Goal: Task Accomplishment & Management: Manage account settings

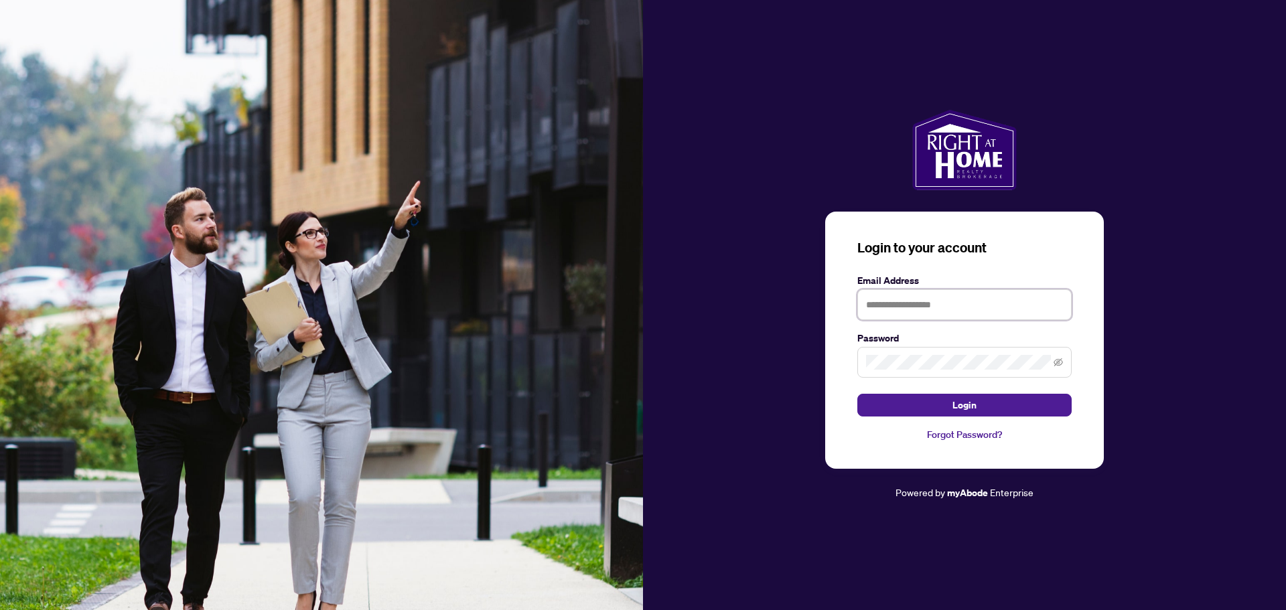
click at [886, 313] on input "text" at bounding box center [964, 304] width 214 height 31
type input "**********"
click at [949, 410] on button "Login" at bounding box center [964, 405] width 214 height 23
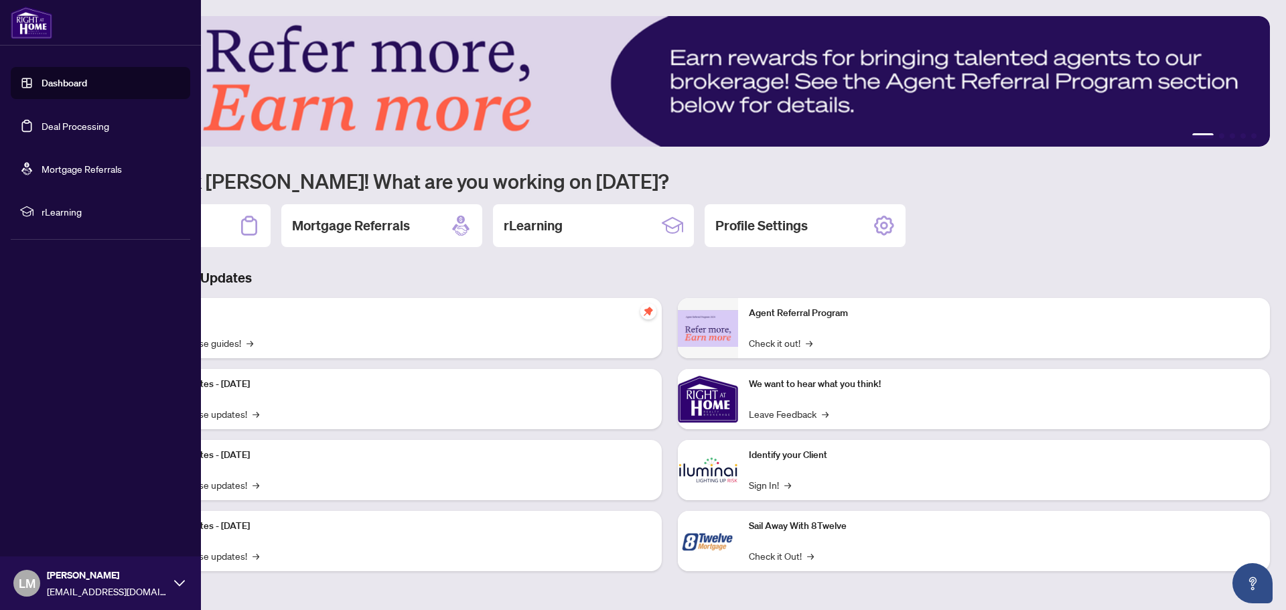
click at [42, 128] on link "Deal Processing" at bounding box center [76, 126] width 68 height 12
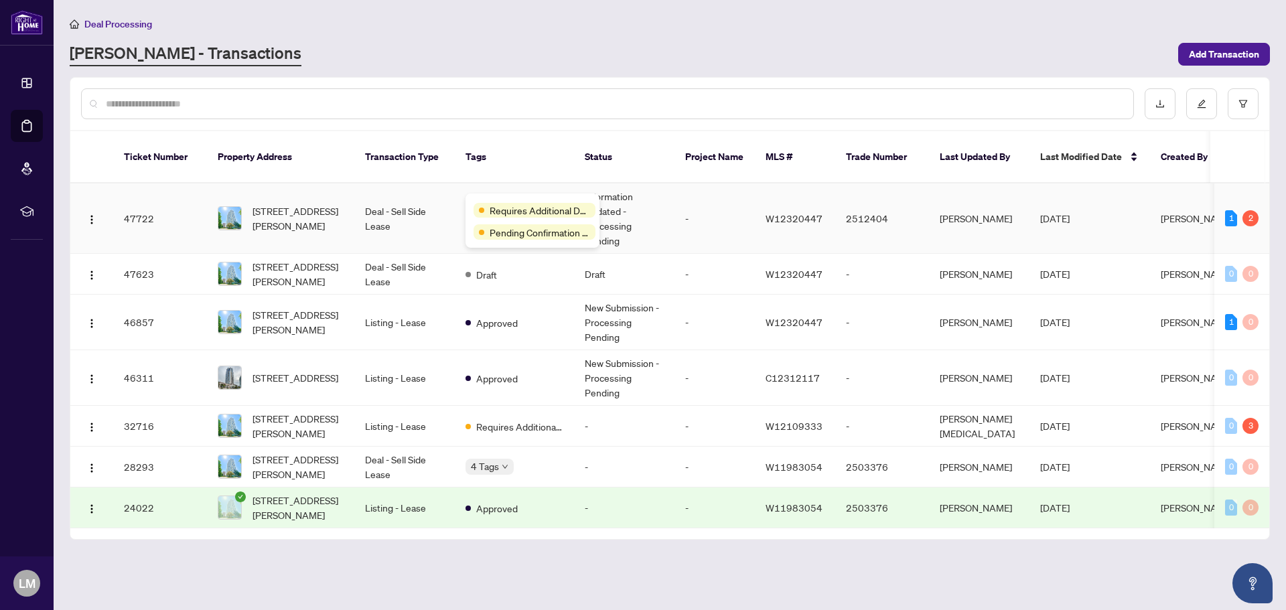
click at [481, 199] on div "Requires Additional Docs Pending Confirmation of Closing" at bounding box center [533, 221] width 134 height 54
click at [522, 214] on span "Requires Additional Docs" at bounding box center [540, 210] width 100 height 15
click at [659, 217] on td "Information Updated - Processing Pending" at bounding box center [624, 219] width 100 height 70
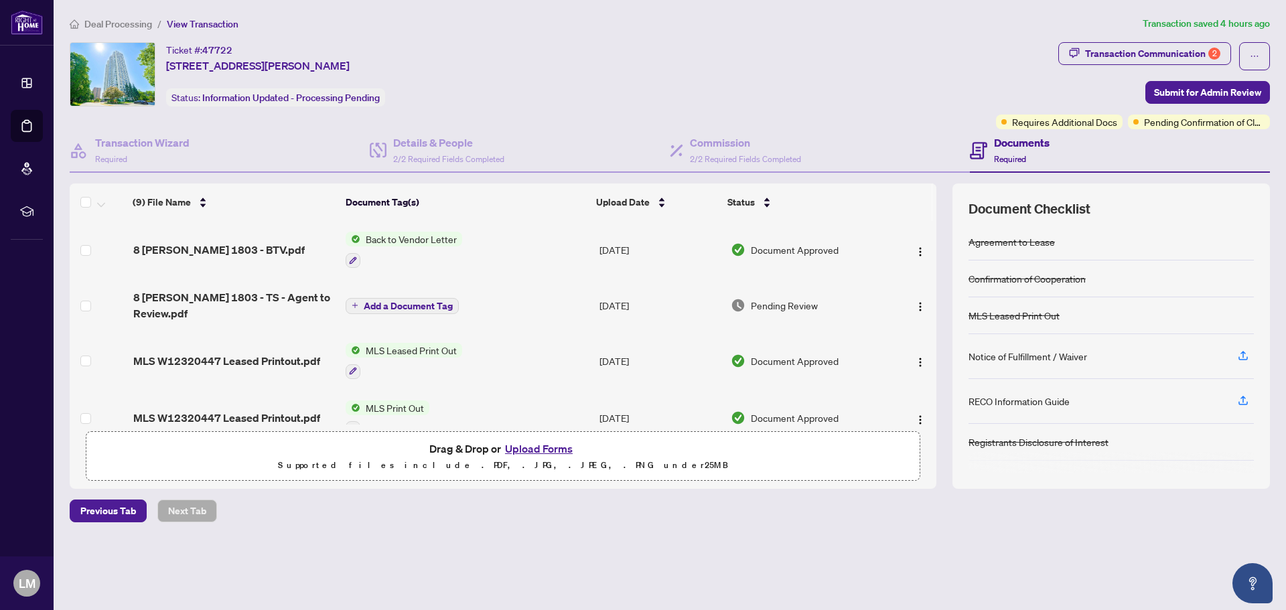
click at [419, 301] on span "Add a Document Tag" at bounding box center [408, 305] width 89 height 9
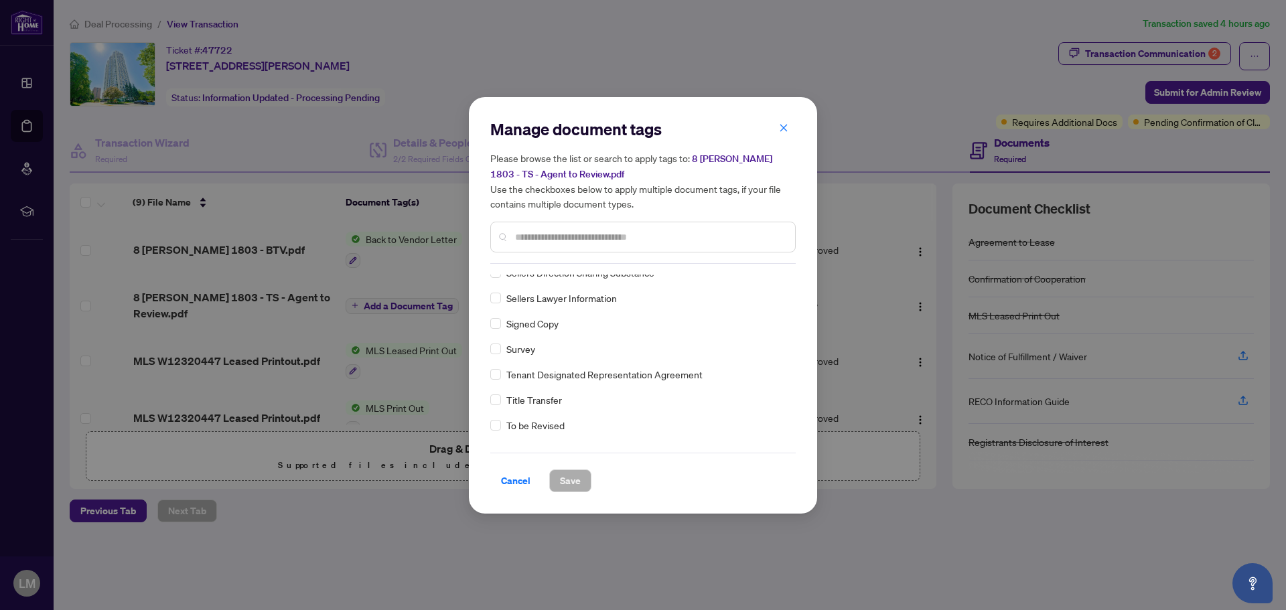
scroll to position [2947, 0]
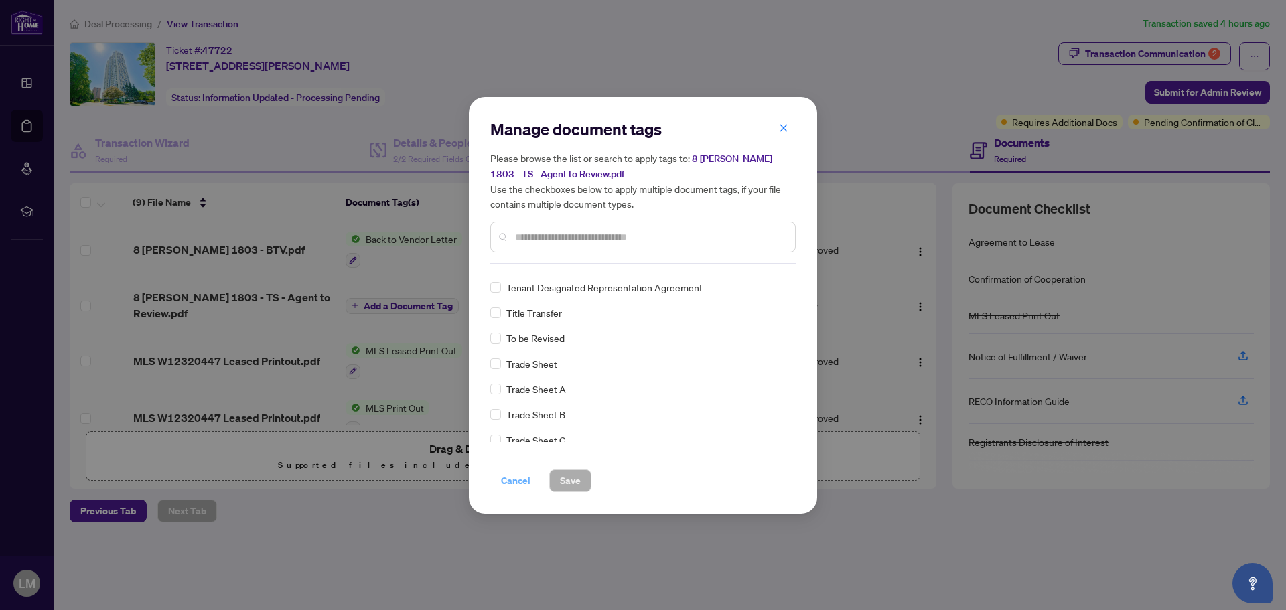
click at [524, 480] on span "Cancel" at bounding box center [515, 480] width 29 height 21
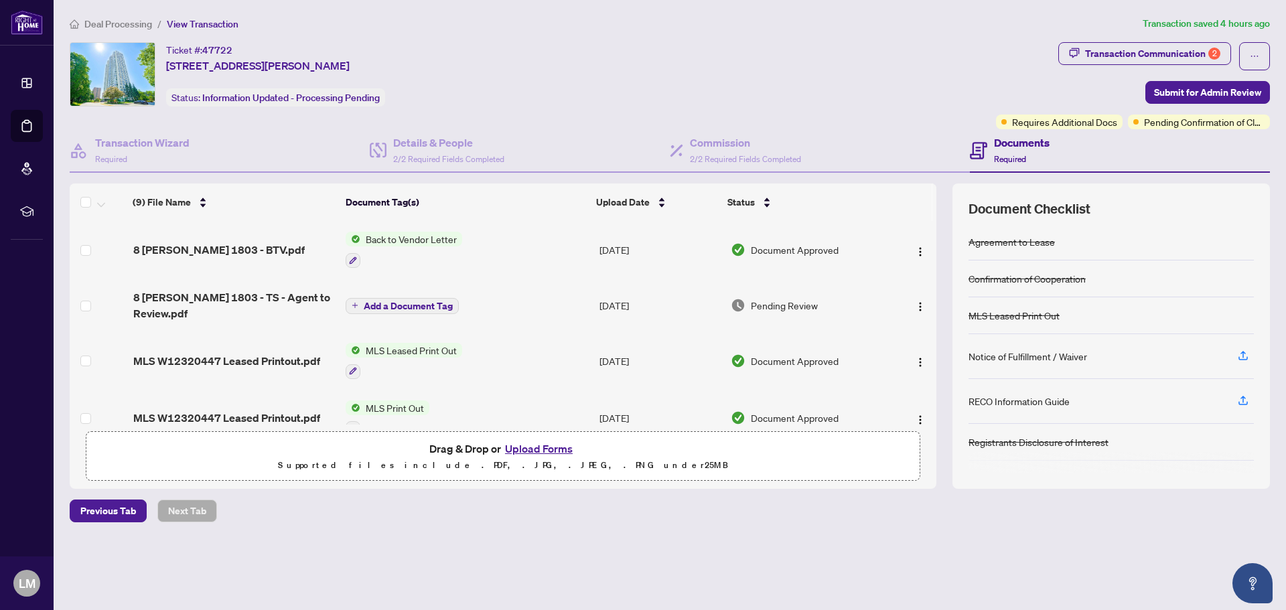
click at [764, 299] on span "Pending Review" at bounding box center [784, 305] width 67 height 15
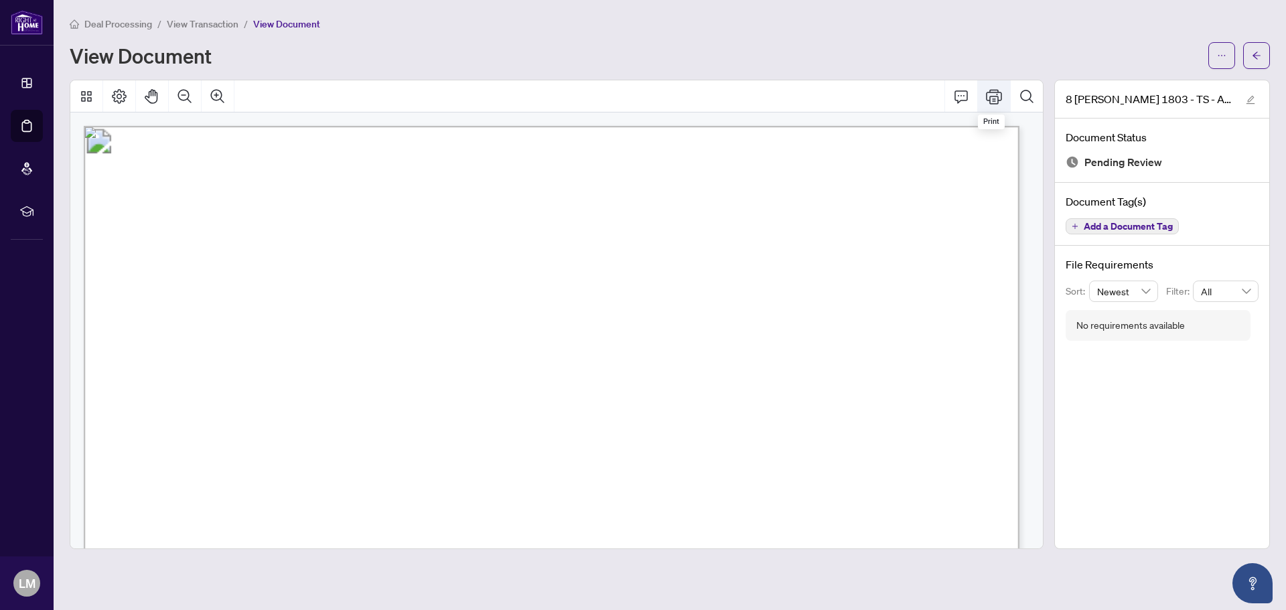
click at [991, 97] on icon "Print" at bounding box center [994, 96] width 16 height 16
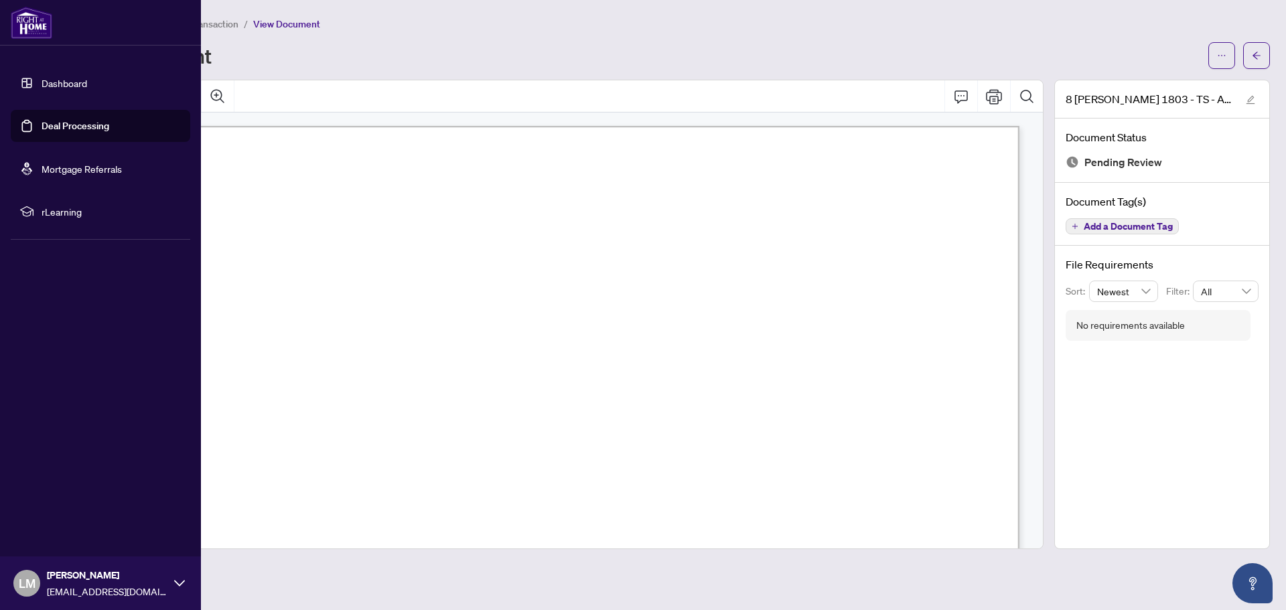
click at [61, 125] on link "Deal Processing" at bounding box center [76, 126] width 68 height 12
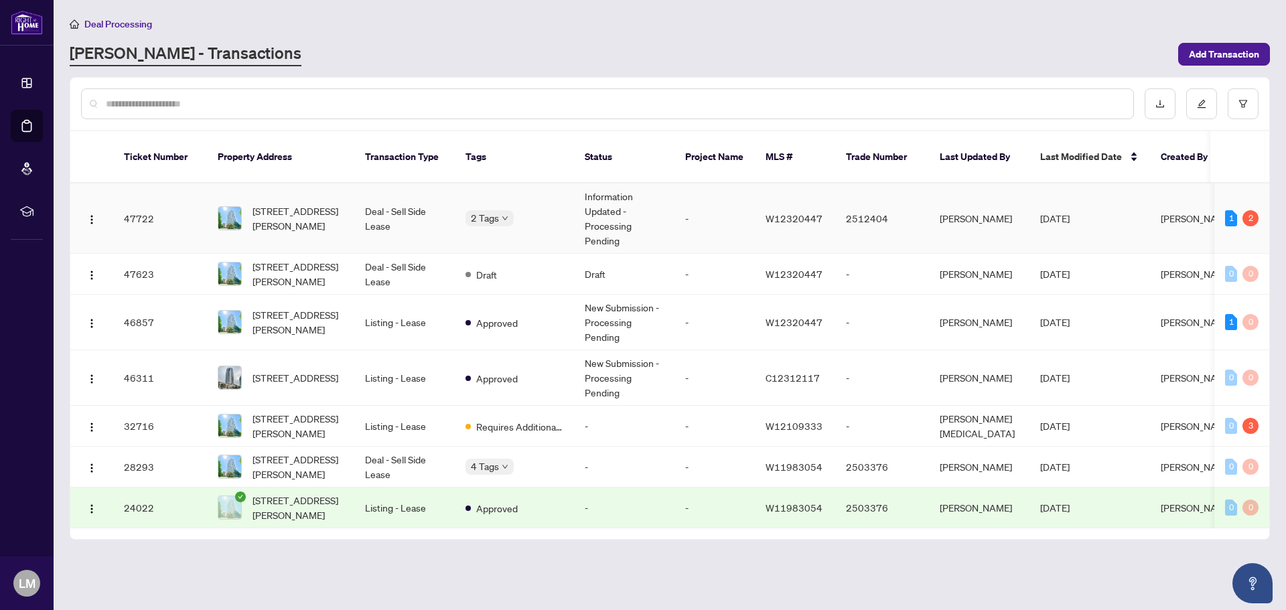
click at [651, 223] on td "Information Updated - Processing Pending" at bounding box center [624, 219] width 100 height 70
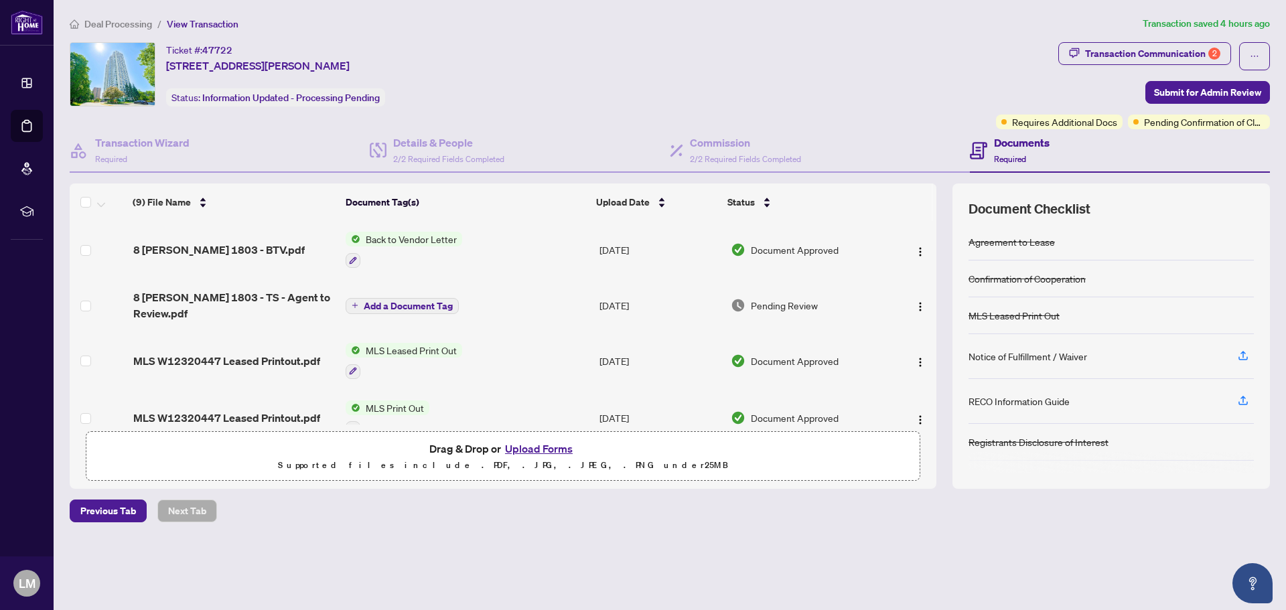
click at [407, 241] on span "Back to Vendor Letter" at bounding box center [411, 239] width 102 height 15
click at [382, 306] on span "Back to Vendor Letter" at bounding box center [395, 305] width 102 height 15
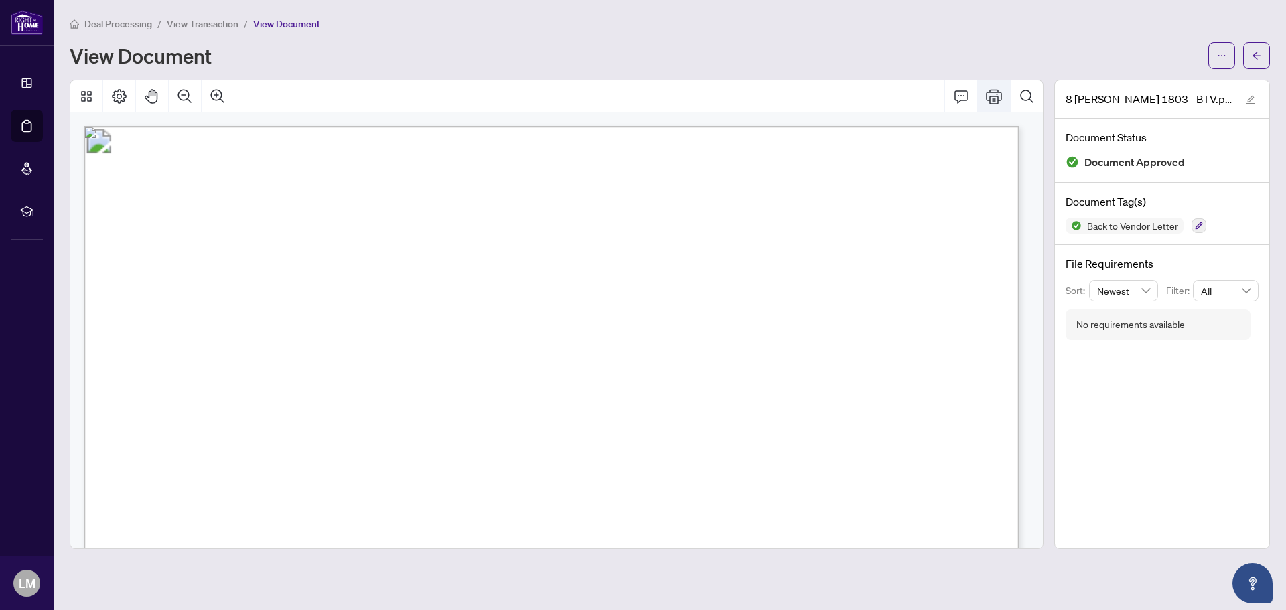
click at [991, 100] on icon "Print" at bounding box center [994, 96] width 16 height 16
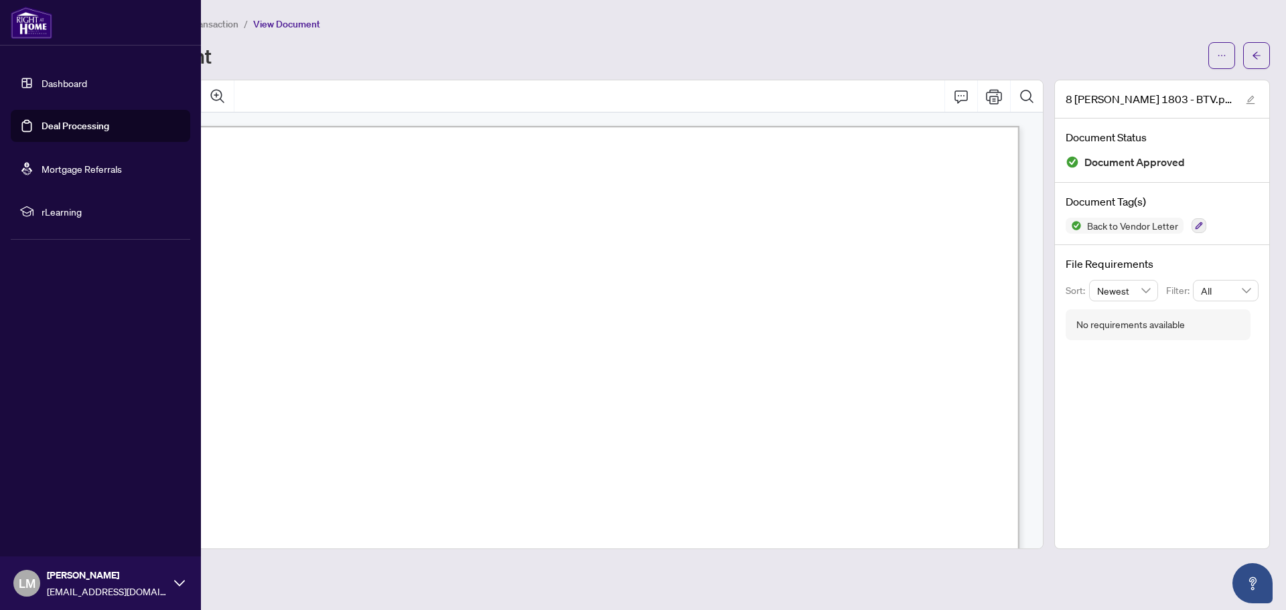
click at [42, 129] on link "Deal Processing" at bounding box center [76, 126] width 68 height 12
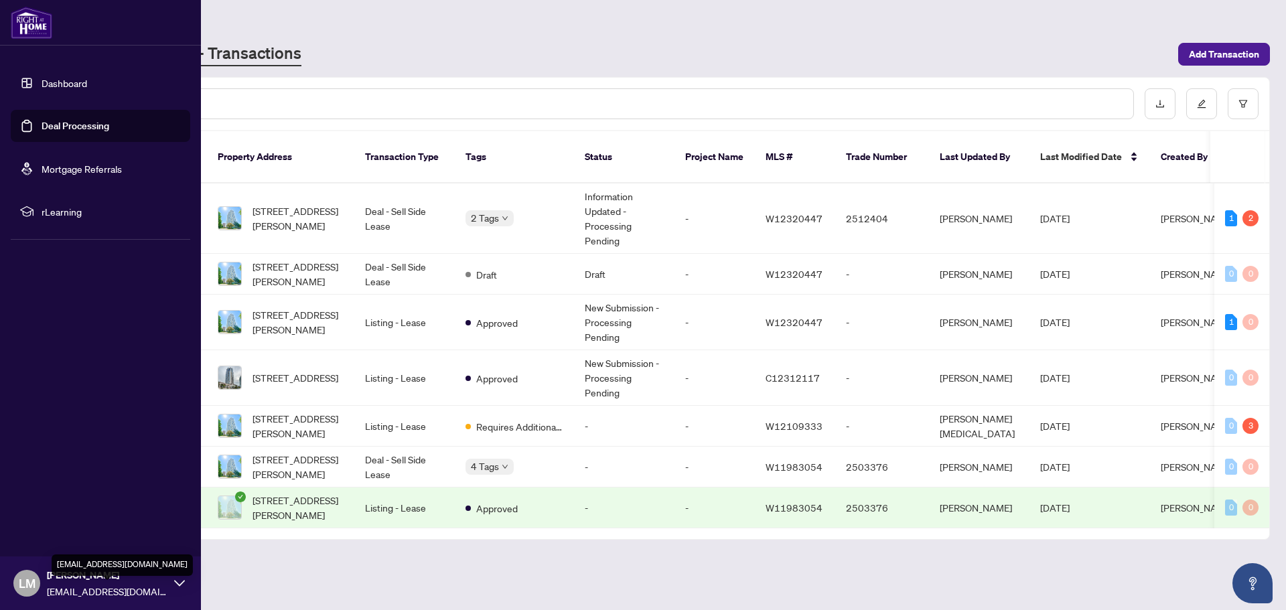
click at [84, 587] on span "[EMAIL_ADDRESS][DOMAIN_NAME]" at bounding box center [107, 591] width 121 height 15
click at [54, 506] on span "Logout" at bounding box center [54, 503] width 30 height 21
